Goal: Information Seeking & Learning: Learn about a topic

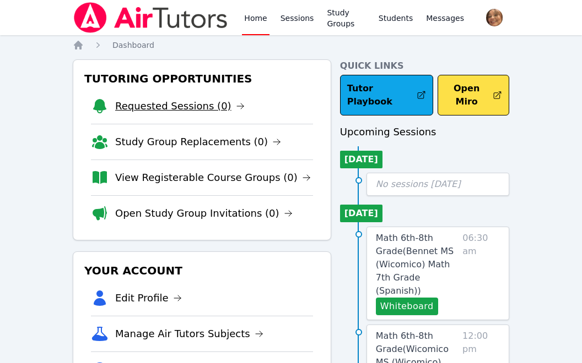
click at [176, 106] on link "Requested Sessions (0)" at bounding box center [179, 106] width 129 height 15
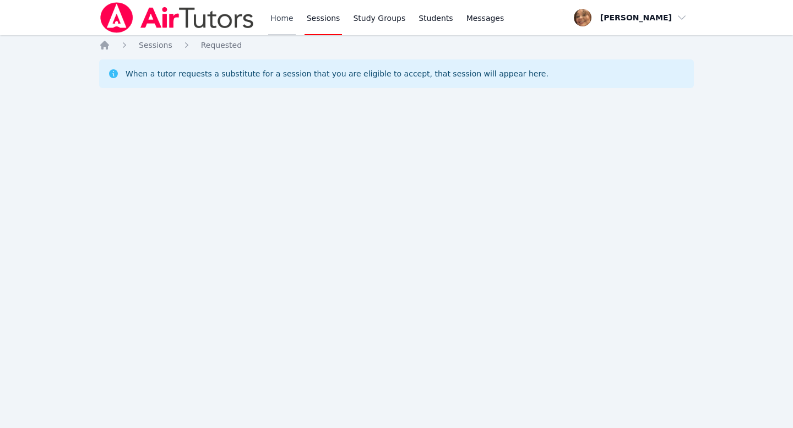
click at [280, 13] on link "Home" at bounding box center [281, 17] width 27 height 35
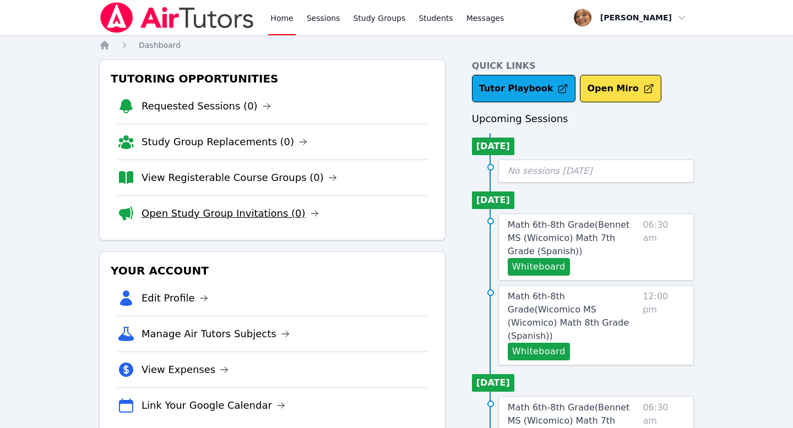
click at [260, 211] on link "Open Study Group Invitations (0)" at bounding box center [230, 213] width 177 height 15
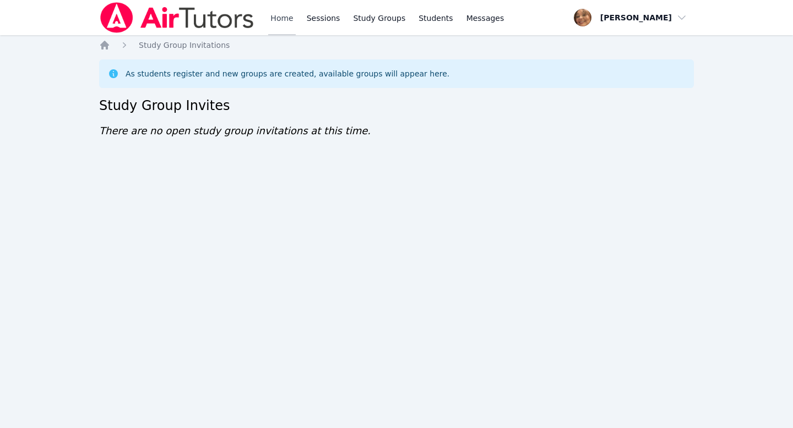
click at [279, 19] on link "Home" at bounding box center [281, 17] width 27 height 35
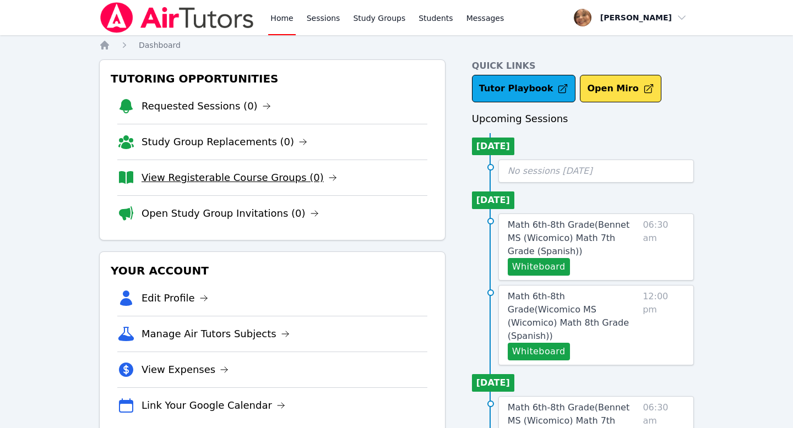
click at [268, 181] on link "View Registerable Course Groups (0)" at bounding box center [239, 177] width 195 height 15
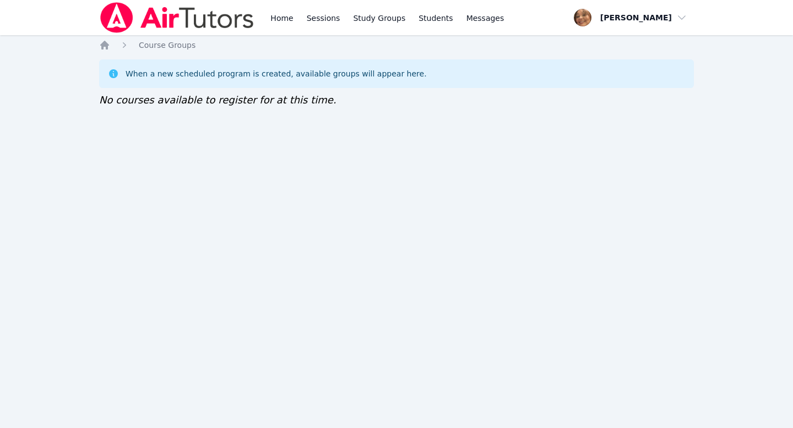
click at [622, 170] on div "Home Sessions Study Groups Students Messages Open user menu Michelle Rodriguez …" at bounding box center [396, 214] width 793 height 428
